Goal: Information Seeking & Learning: Learn about a topic

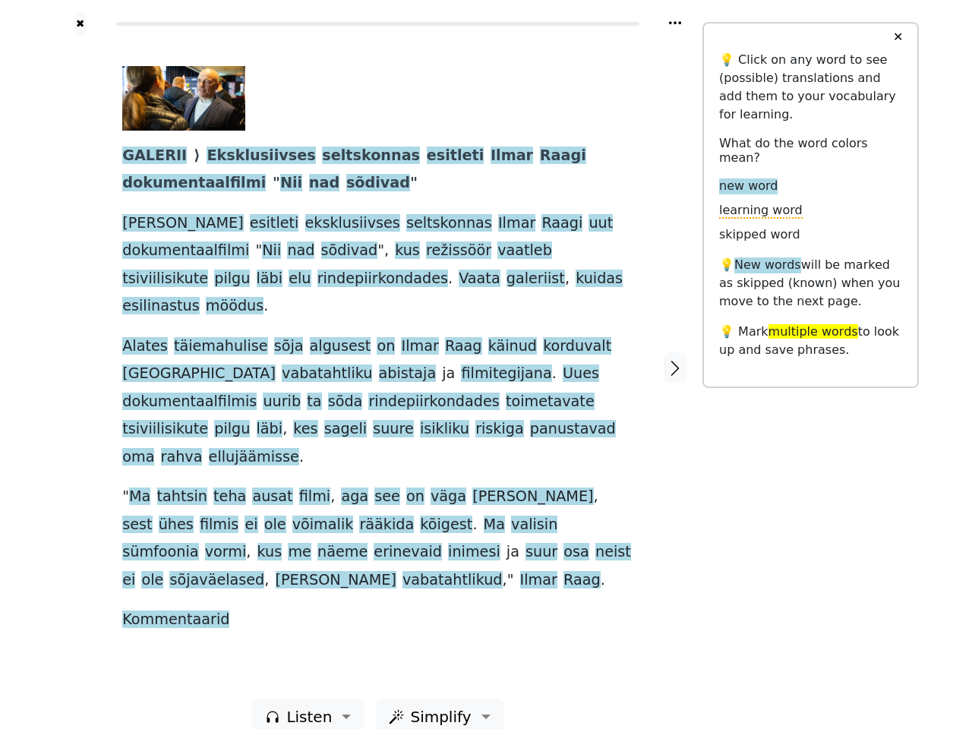
click at [318, 420] on span "kes" at bounding box center [305, 429] width 24 height 19
click at [675, 23] on icon at bounding box center [675, 22] width 12 height 3
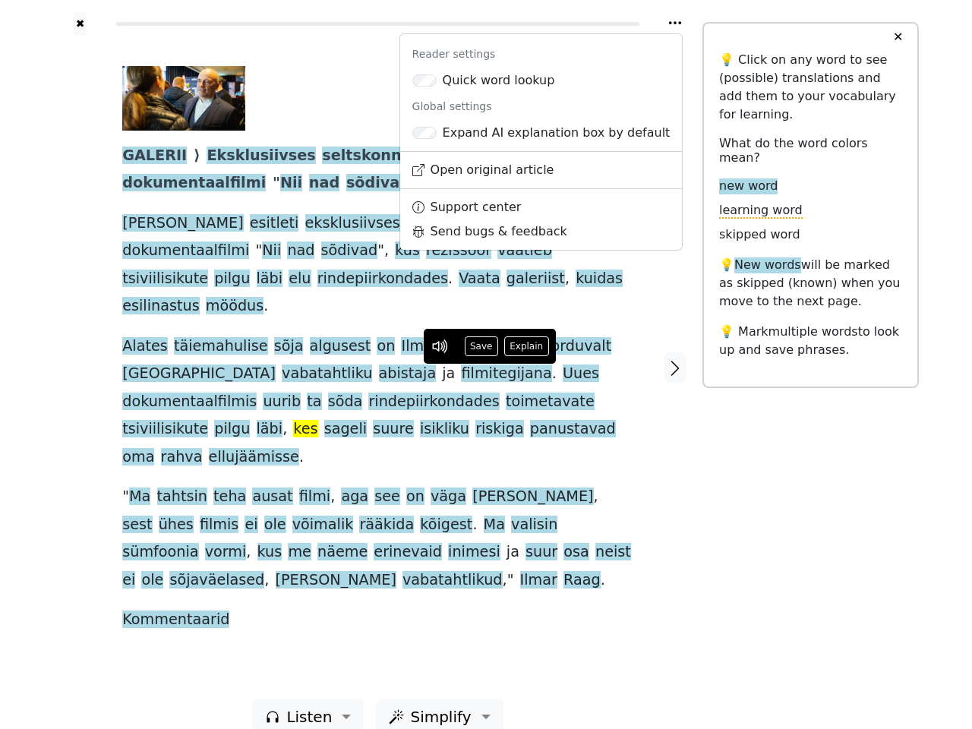
click at [80, 355] on div at bounding box center [80, 367] width 54 height 663
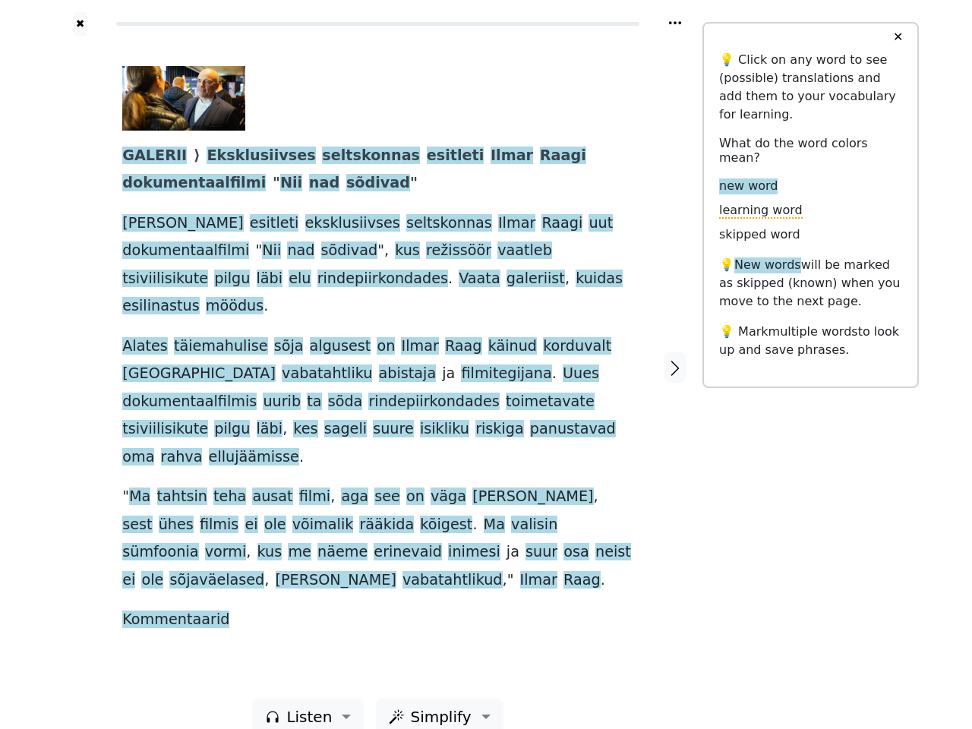
click at [563, 365] on span "Uues" at bounding box center [581, 374] width 36 height 19
click at [150, 156] on span "GALERII" at bounding box center [154, 156] width 65 height 19
click at [236, 156] on span "Eksklusiivses" at bounding box center [261, 156] width 109 height 19
click at [324, 156] on span "seltskonnas" at bounding box center [371, 156] width 98 height 19
click at [427, 156] on span "esitleti" at bounding box center [456, 156] width 58 height 19
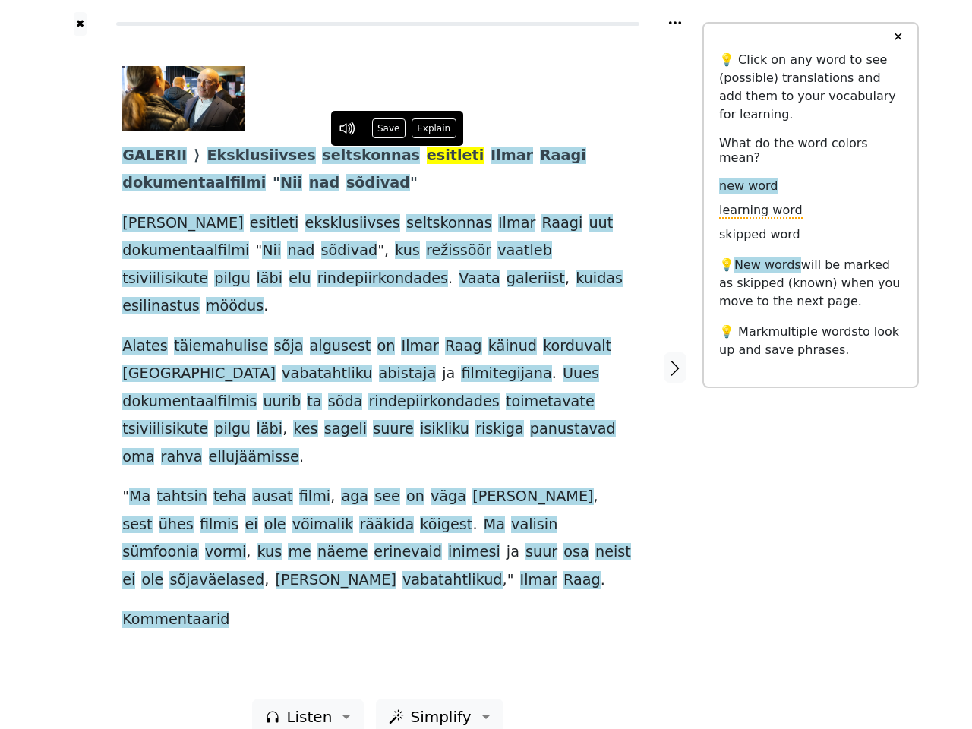
click at [491, 156] on span "Ilmar" at bounding box center [512, 156] width 43 height 19
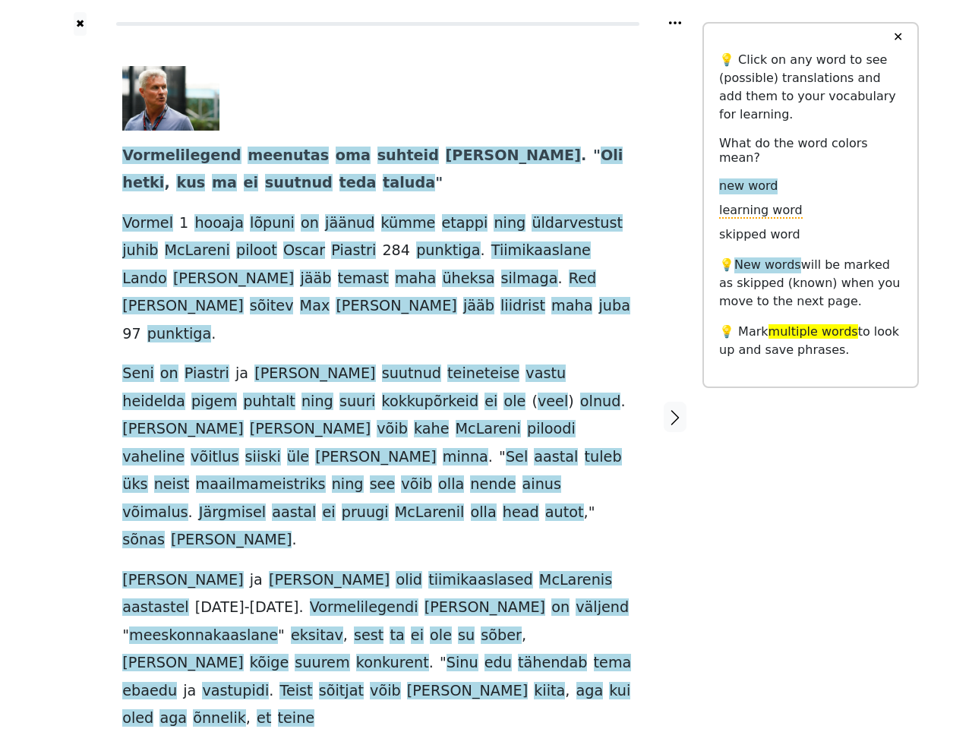
click at [250, 420] on span at bounding box center [247, 429] width 6 height 19
click at [675, 23] on icon at bounding box center [675, 22] width 12 height 3
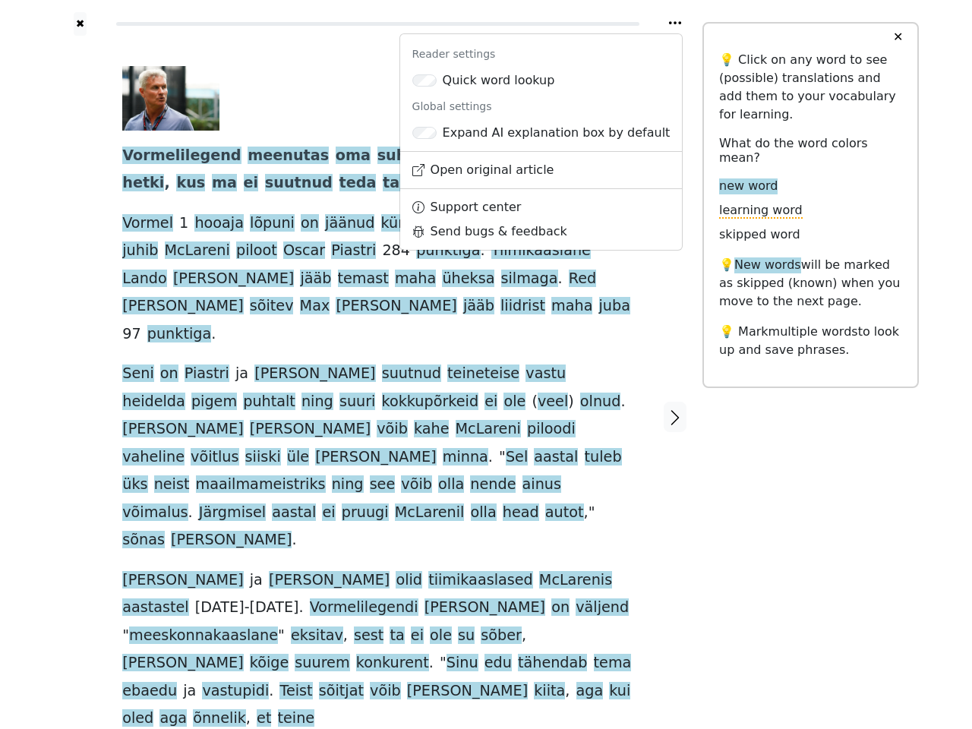
click at [80, 355] on div at bounding box center [80, 417] width 54 height 762
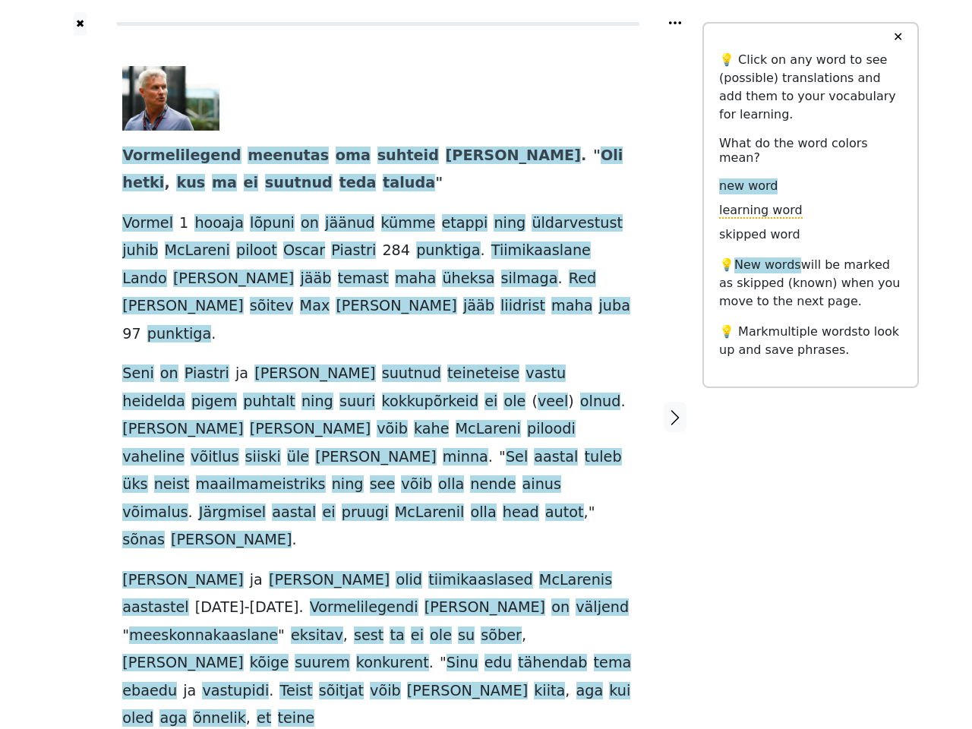
click at [447, 365] on span "teineteise" at bounding box center [483, 374] width 72 height 19
click at [172, 156] on span "Vormelilegend" at bounding box center [181, 156] width 118 height 19
click at [261, 156] on span "meenutas" at bounding box center [288, 156] width 81 height 19
click at [336, 156] on span "oma" at bounding box center [353, 156] width 35 height 19
click at [378, 156] on span "suhteid" at bounding box center [409, 156] width 62 height 19
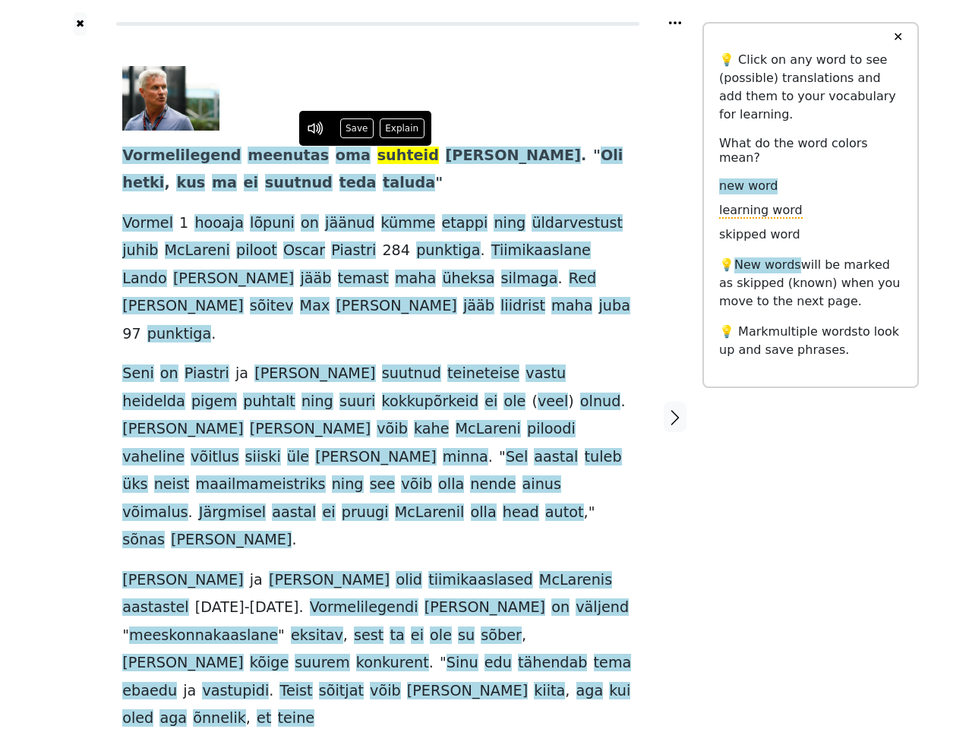
click at [446, 156] on span "Häkkineniga" at bounding box center [513, 156] width 135 height 19
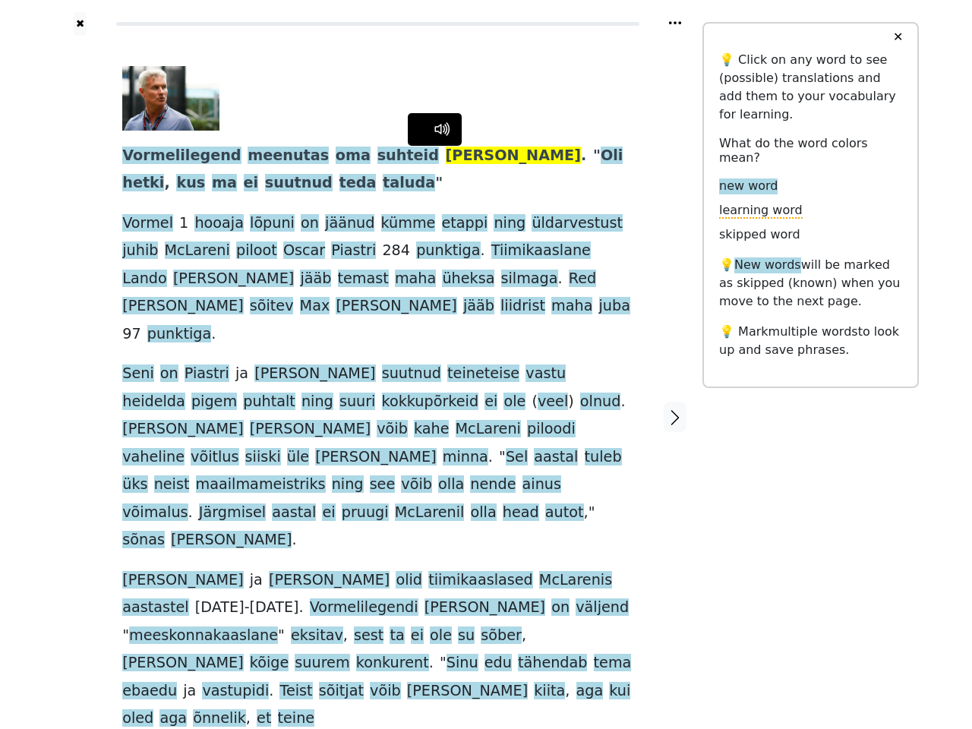
click at [601, 156] on span "Oli" at bounding box center [612, 156] width 22 height 19
